Goal: Go to known website: Go to known website

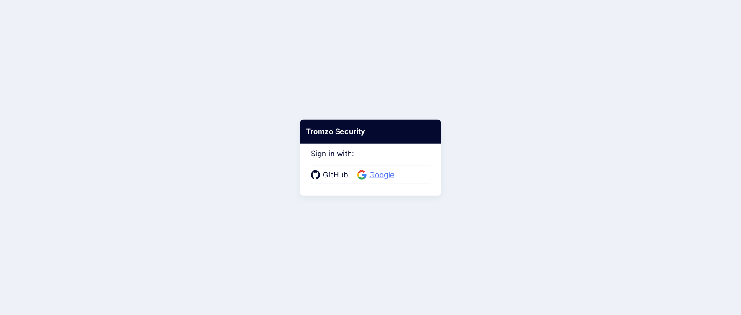
click at [378, 174] on span "Google" at bounding box center [381, 176] width 31 height 12
click at [381, 176] on span "Google" at bounding box center [381, 176] width 31 height 12
